Goal: Task Accomplishment & Management: Manage account settings

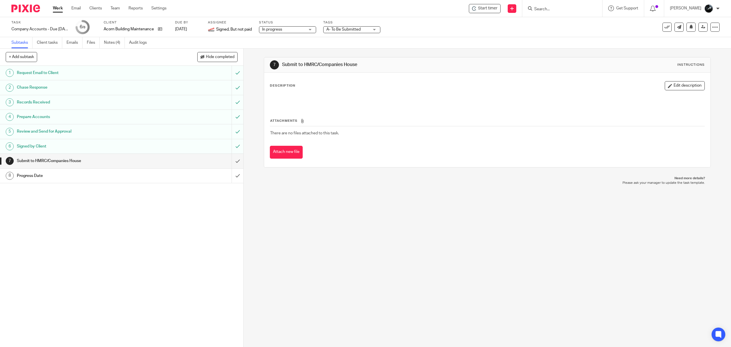
click at [30, 8] on img at bounding box center [25, 9] width 29 height 8
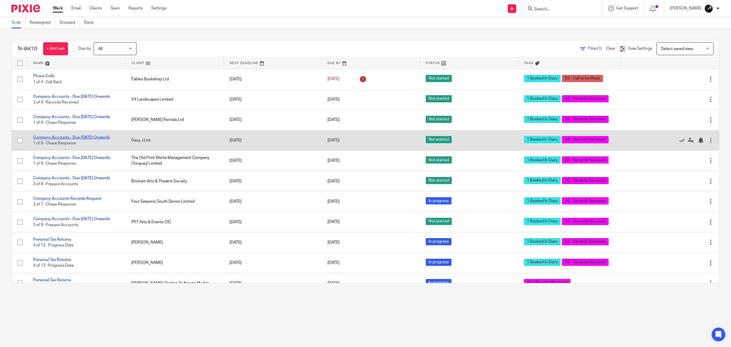
click at [78, 139] on link "Company Accounts - Due [DATE] Onwards" at bounding box center [71, 137] width 77 height 4
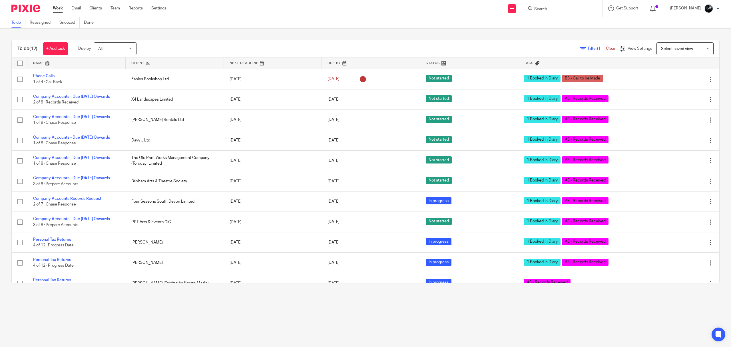
click at [558, 6] on form at bounding box center [564, 8] width 61 height 7
click at [559, 13] on div at bounding box center [562, 8] width 80 height 17
click at [564, 9] on input "Search" at bounding box center [559, 9] width 51 height 5
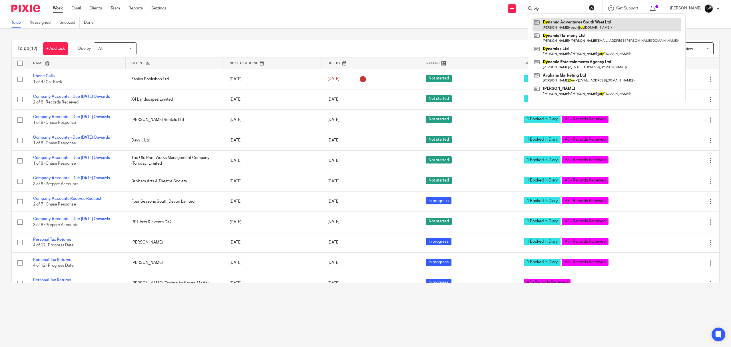
type input "dy"
click at [558, 25] on link at bounding box center [606, 24] width 148 height 13
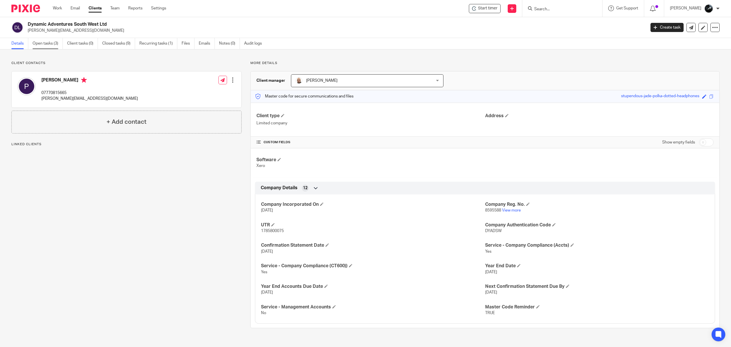
click at [43, 43] on link "Open tasks (3)" at bounding box center [48, 43] width 30 height 11
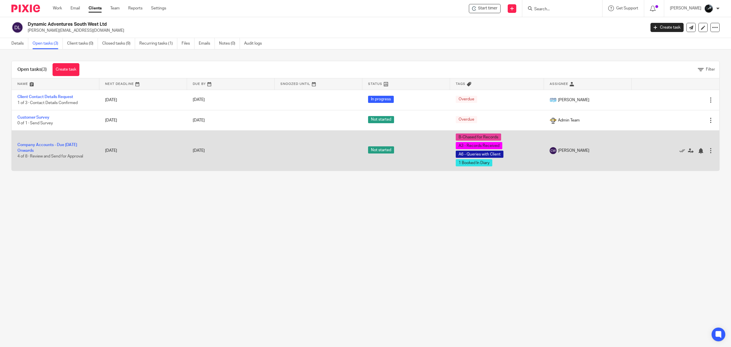
click at [61, 142] on td "Company Accounts - Due [DATE] Onwards 4 of 8 · Review and Send for Approval" at bounding box center [56, 150] width 88 height 40
click at [70, 144] on link "Company Accounts - Due [DATE] Onwards" at bounding box center [47, 148] width 60 height 10
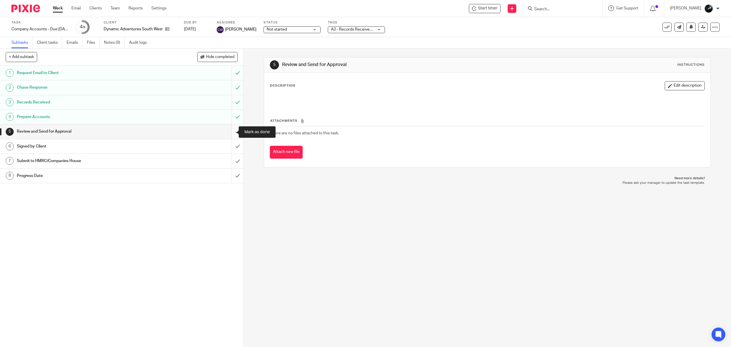
click at [230, 130] on input "submit" at bounding box center [121, 131] width 243 height 14
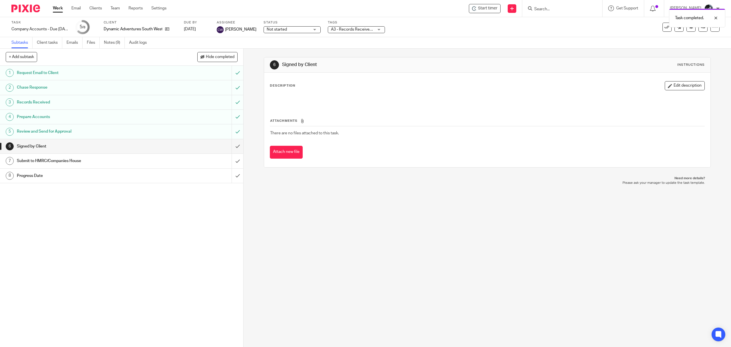
click at [365, 32] on span "A3 - Records Received + 3" at bounding box center [352, 30] width 43 height 6
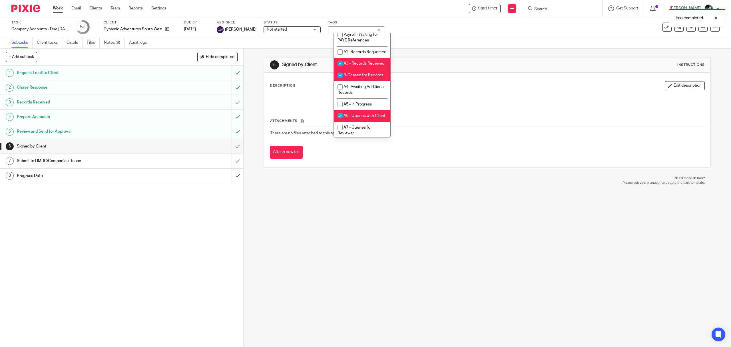
scroll to position [228, 0]
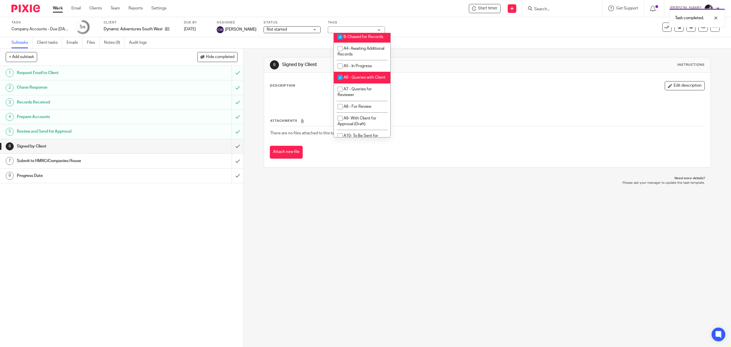
click at [360, 27] on span "A3 - Records Received" at bounding box center [363, 25] width 41 height 4
checkbox input "false"
click at [358, 43] on li "B-Chased for Records" at bounding box center [362, 37] width 57 height 12
checkbox input "false"
click at [357, 83] on li "A6 - Queries with Client" at bounding box center [362, 78] width 57 height 12
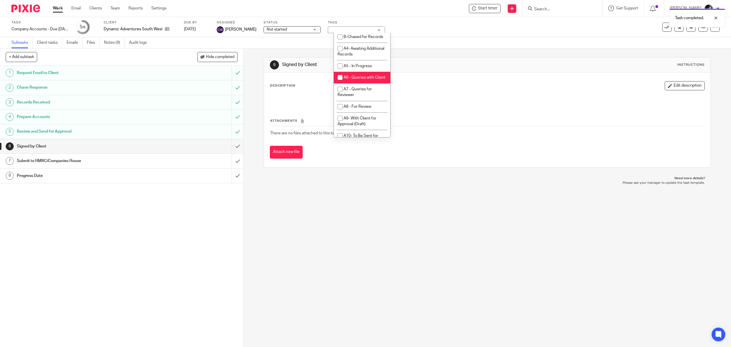
checkbox input "false"
click at [361, 45] on li "A- Sent for Signature" at bounding box center [362, 39] width 57 height 12
checkbox input "true"
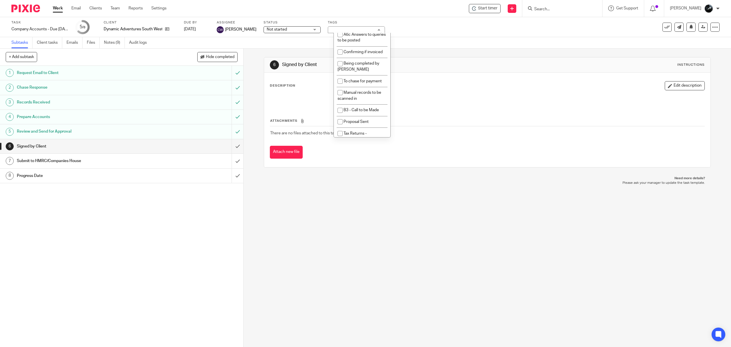
scroll to position [533, 0]
checkbox input "false"
click at [698, 29] on link at bounding box center [702, 27] width 9 height 9
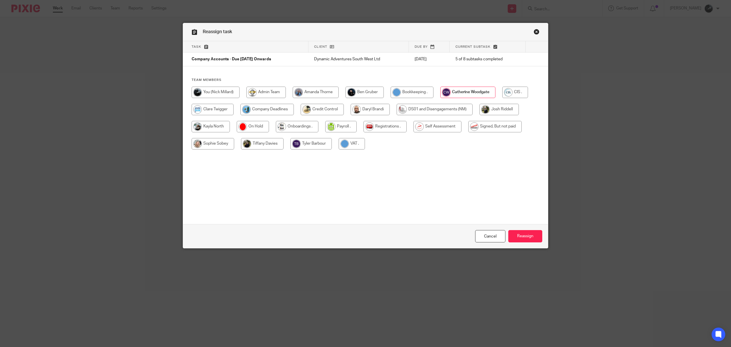
click at [269, 113] on input "radio" at bounding box center [266, 109] width 53 height 11
radio input "true"
click at [531, 232] on input "Reassign" at bounding box center [525, 236] width 34 height 12
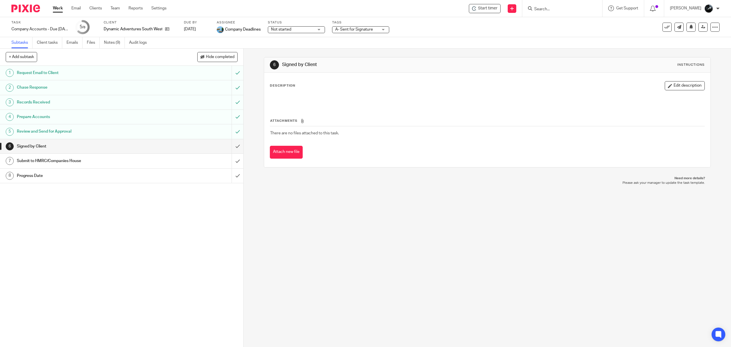
click at [551, 7] on input "Search" at bounding box center [559, 9] width 51 height 5
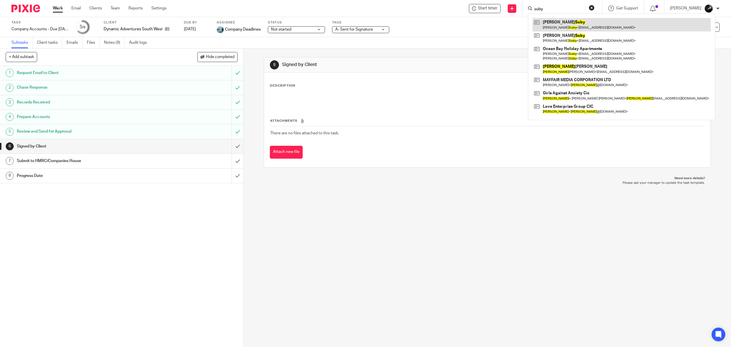
type input "soby"
click at [572, 22] on link at bounding box center [621, 24] width 178 height 13
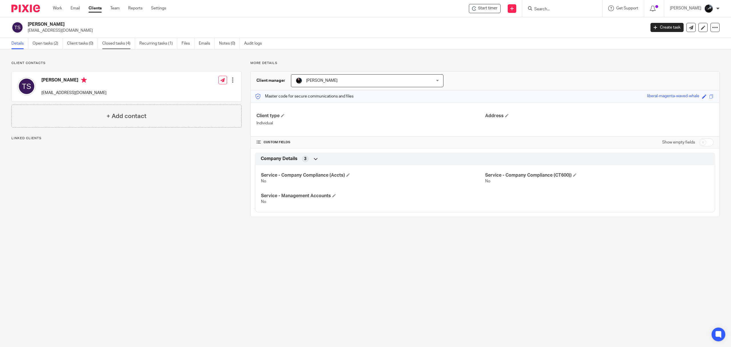
click at [110, 40] on link "Closed tasks (4)" at bounding box center [118, 43] width 33 height 11
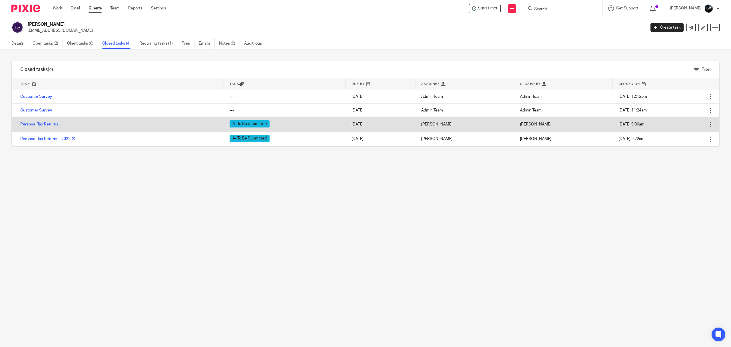
click at [45, 126] on link "Personal Tax Returns" at bounding box center [39, 124] width 38 height 4
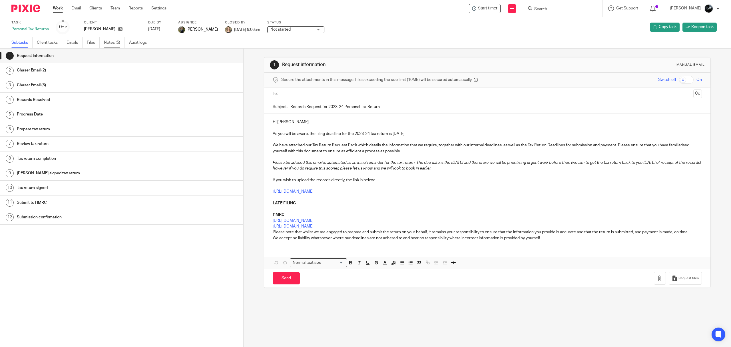
click at [114, 46] on link "Notes (5)" at bounding box center [114, 42] width 21 height 11
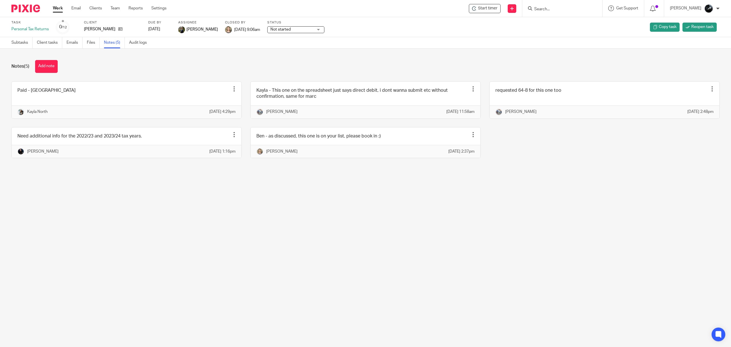
click at [574, 6] on form at bounding box center [564, 8] width 61 height 7
click at [577, 10] on input "Search" at bounding box center [559, 9] width 51 height 5
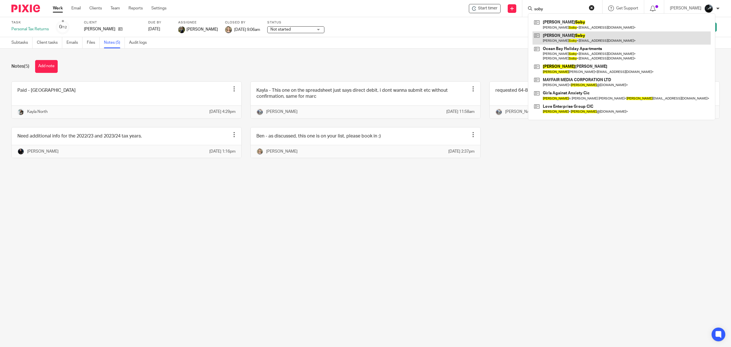
type input "soby"
click at [576, 43] on link at bounding box center [621, 37] width 178 height 13
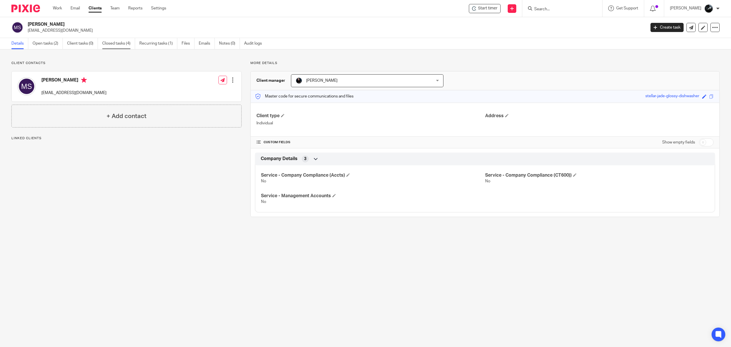
click at [110, 41] on link "Closed tasks (4)" at bounding box center [118, 43] width 33 height 11
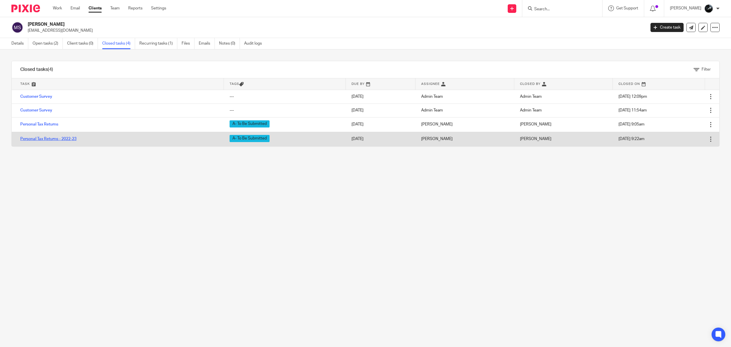
click at [72, 138] on link "Personal Tax Returns - 2022-23" at bounding box center [48, 139] width 56 height 4
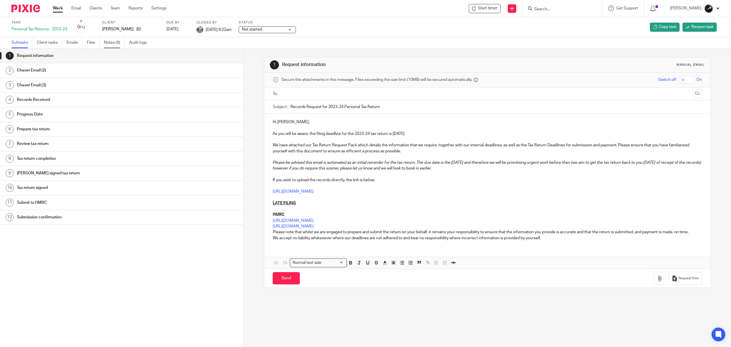
click at [115, 47] on link "Notes (9)" at bounding box center [114, 42] width 21 height 11
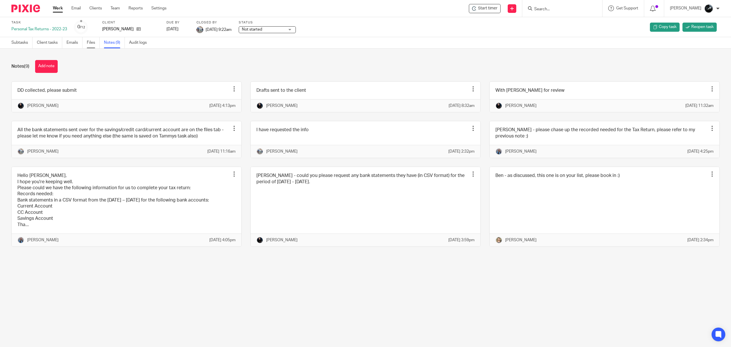
click at [92, 43] on link "Files" at bounding box center [93, 42] width 13 height 11
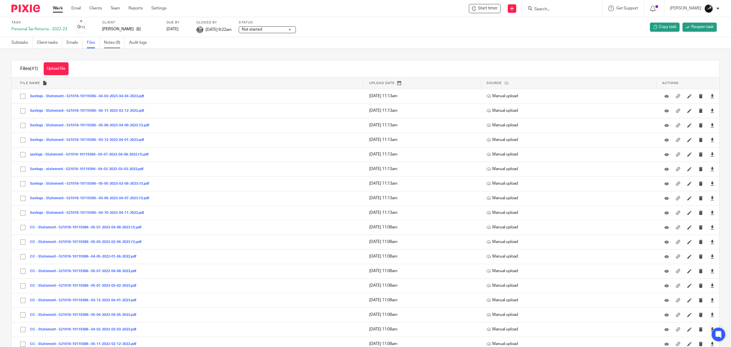
click at [105, 42] on link "Notes (9)" at bounding box center [114, 42] width 21 height 11
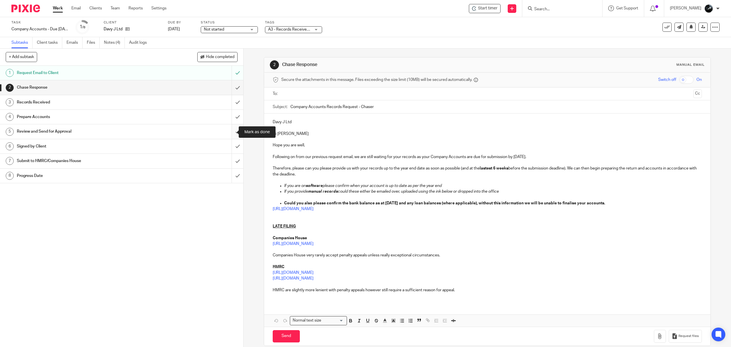
click at [232, 132] on input "submit" at bounding box center [121, 131] width 243 height 14
click at [232, 119] on input "submit" at bounding box center [121, 117] width 243 height 14
click at [230, 103] on input "submit" at bounding box center [121, 102] width 243 height 14
click at [230, 87] on input "submit" at bounding box center [121, 87] width 243 height 14
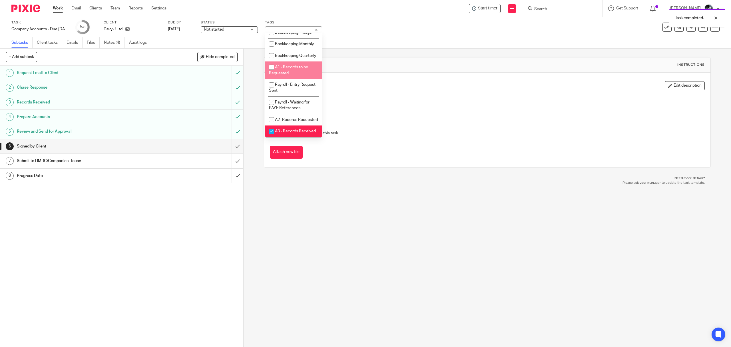
scroll to position [152, 0]
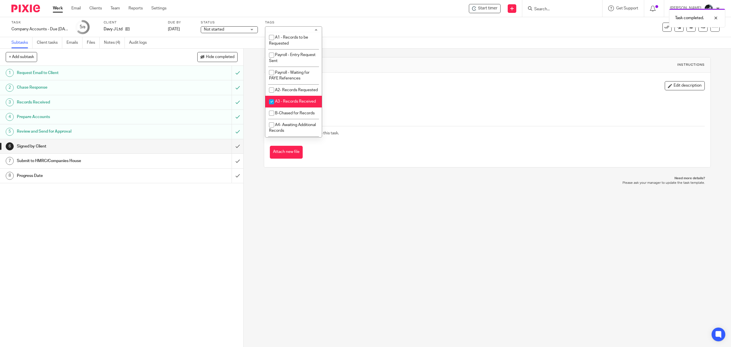
click at [283, 103] on span "A3 - Records Received" at bounding box center [295, 101] width 41 height 4
checkbox input "false"
click at [297, 45] on li "A- Sent for Signature" at bounding box center [293, 39] width 57 height 12
checkbox input "true"
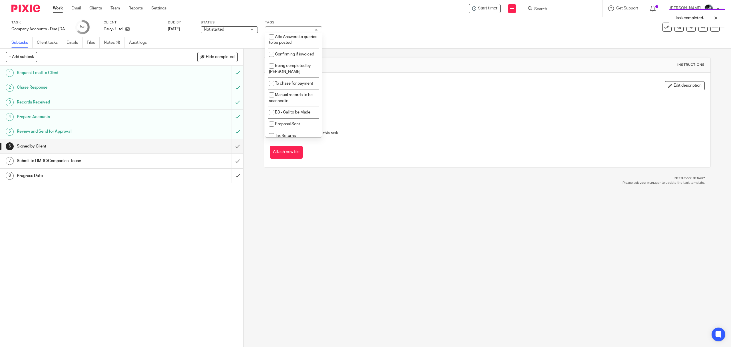
scroll to position [533, 0]
checkbox input "false"
click at [701, 29] on link at bounding box center [702, 27] width 9 height 9
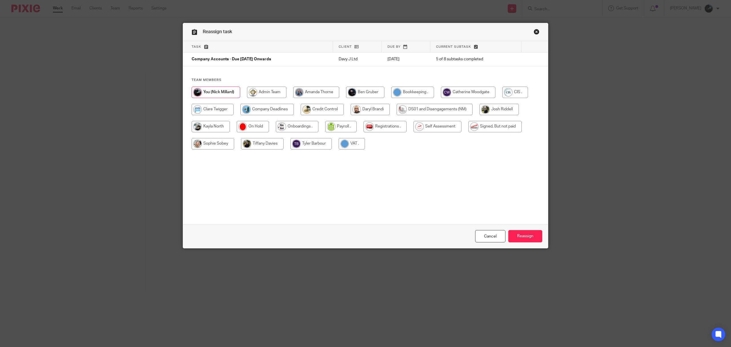
click at [273, 110] on input "radio" at bounding box center [266, 109] width 53 height 11
radio input "true"
click at [526, 235] on input "Reassign" at bounding box center [525, 236] width 34 height 12
